Goal: Browse casually: Explore the website without a specific task or goal

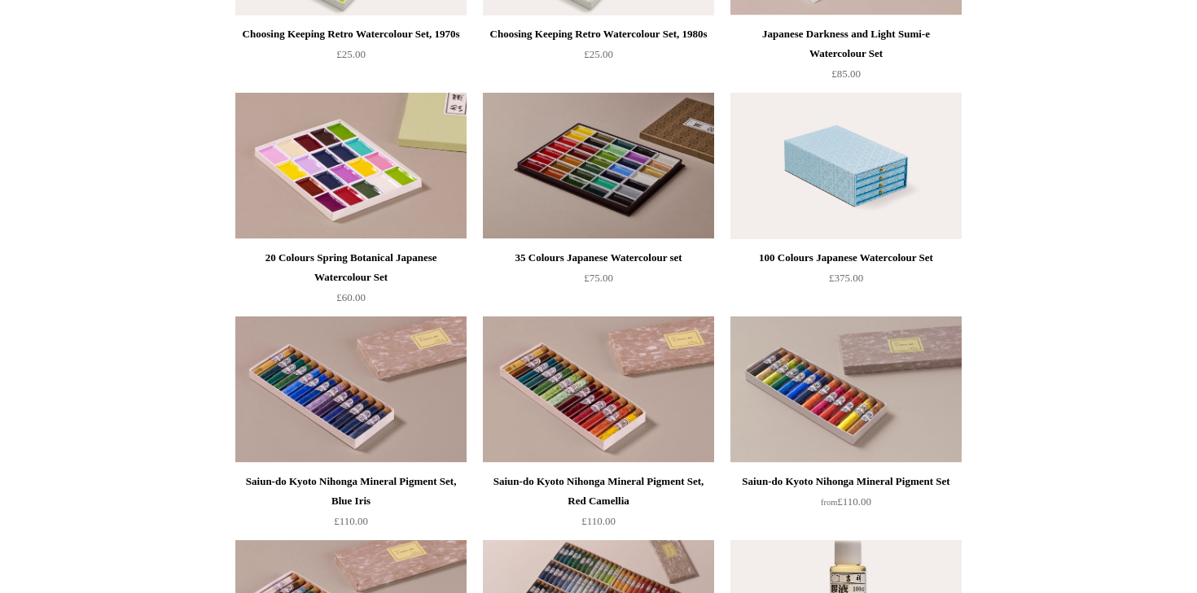
scroll to position [1233, 0]
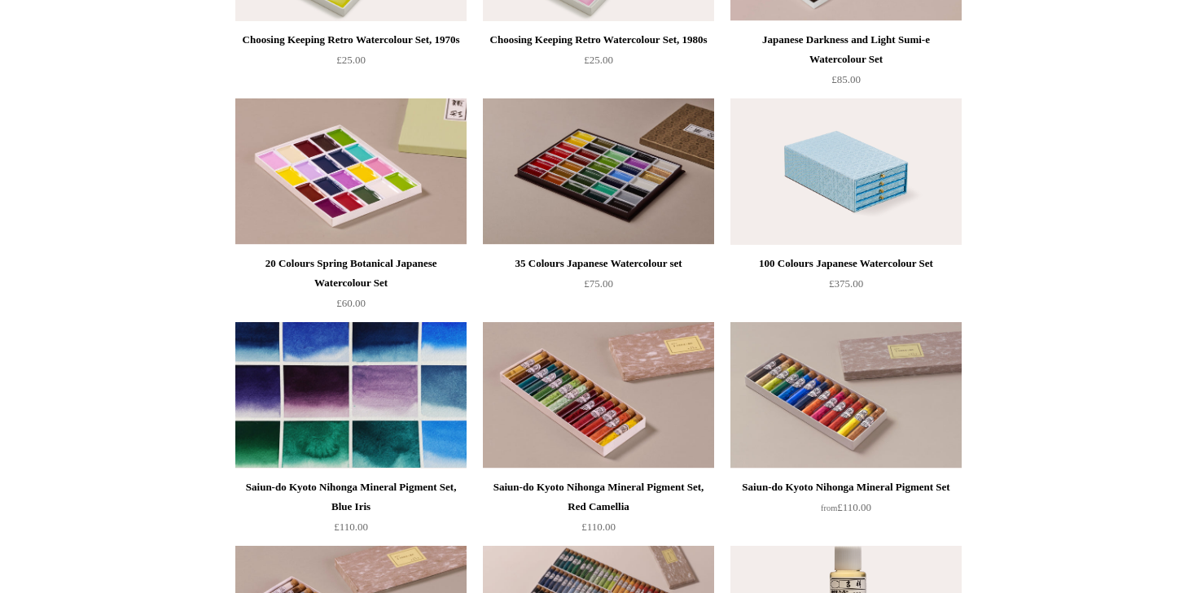
click at [346, 432] on img at bounding box center [350, 395] width 231 height 147
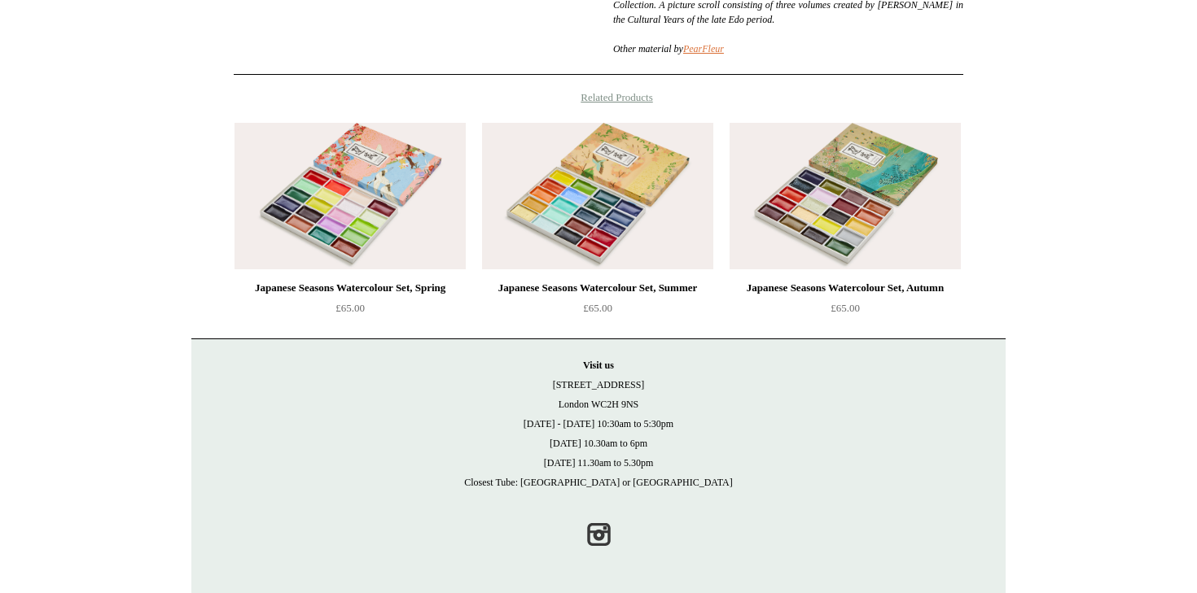
scroll to position [1404, 0]
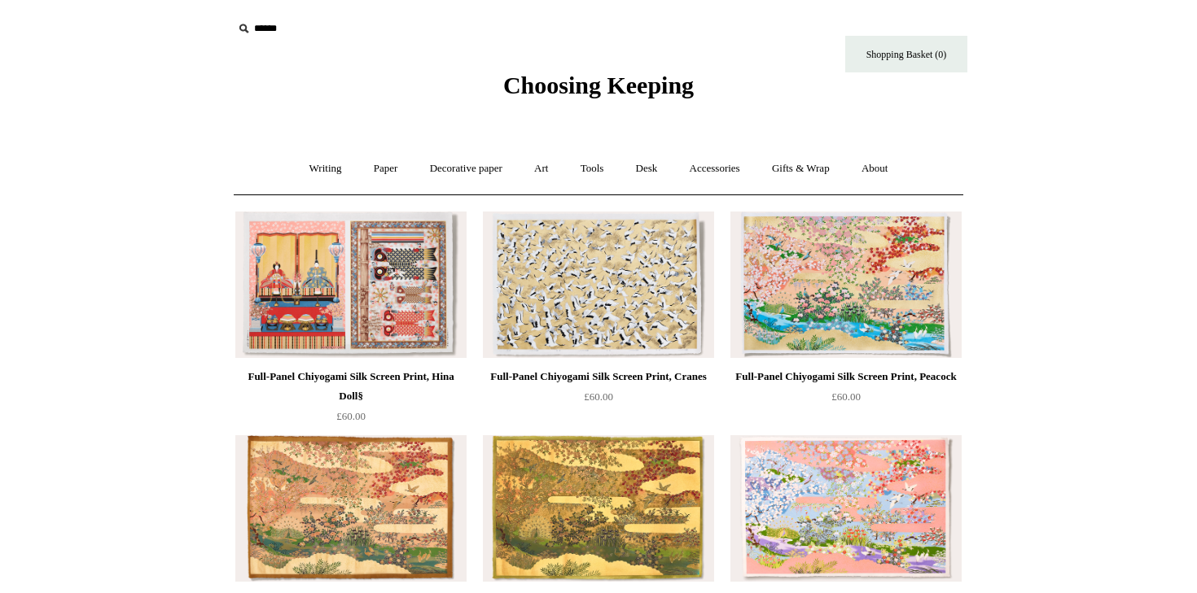
scroll to position [137, 0]
